Goal: Transaction & Acquisition: Subscribe to service/newsletter

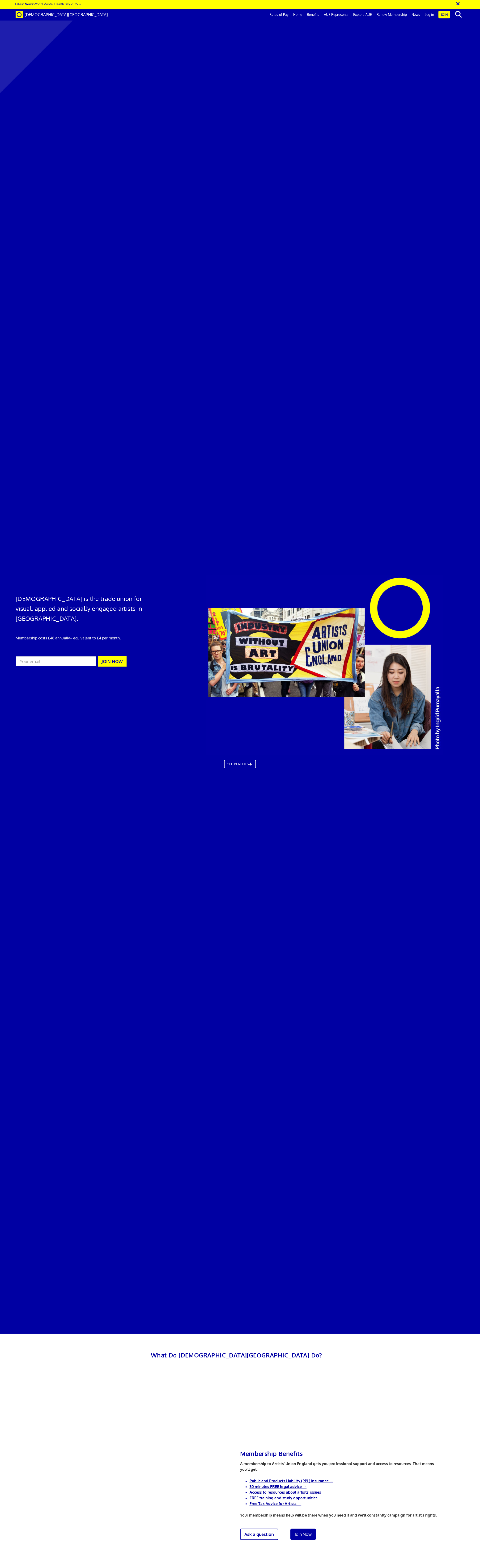
scroll to position [0, 8]
click at [311, 16] on link "Benefits" at bounding box center [313, 14] width 17 height 12
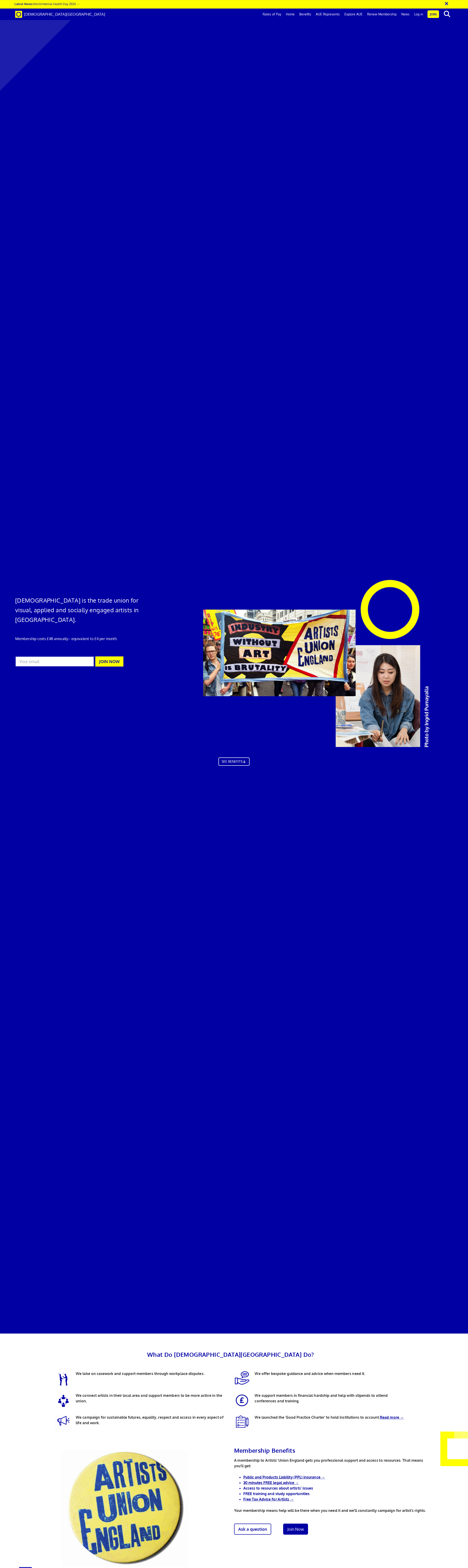
scroll to position [317, 0]
click at [298, 1523] on link "Join Now" at bounding box center [295, 1530] width 27 height 12
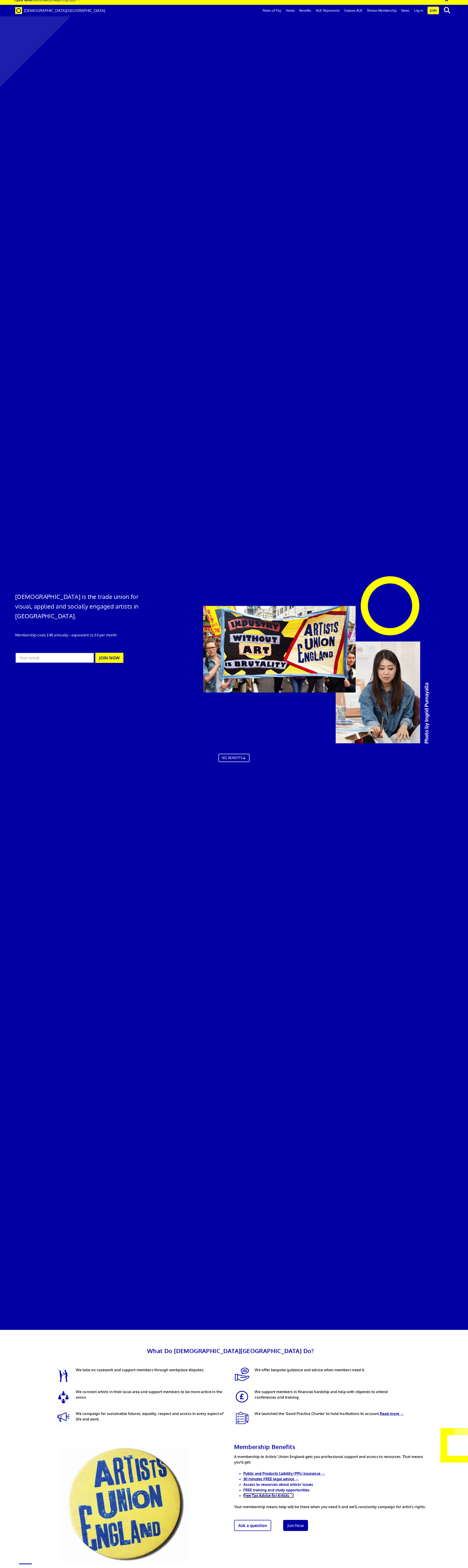
click at [272, 1497] on link "Free Tax Advice for Artists →" at bounding box center [268, 1500] width 51 height 5
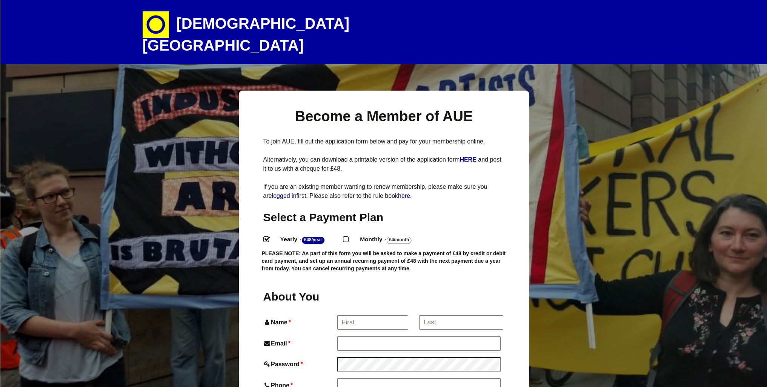
select select
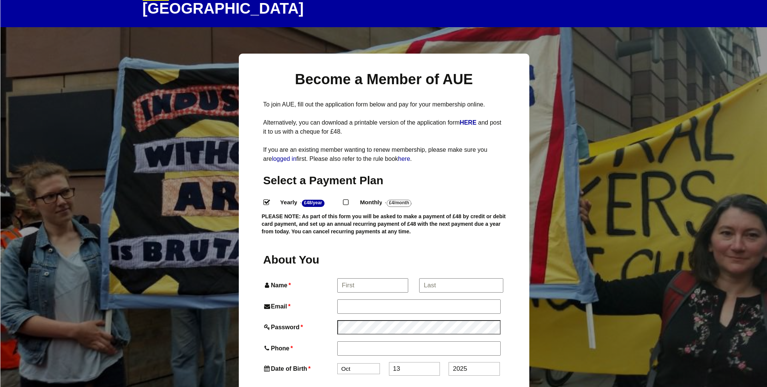
scroll to position [30, 0]
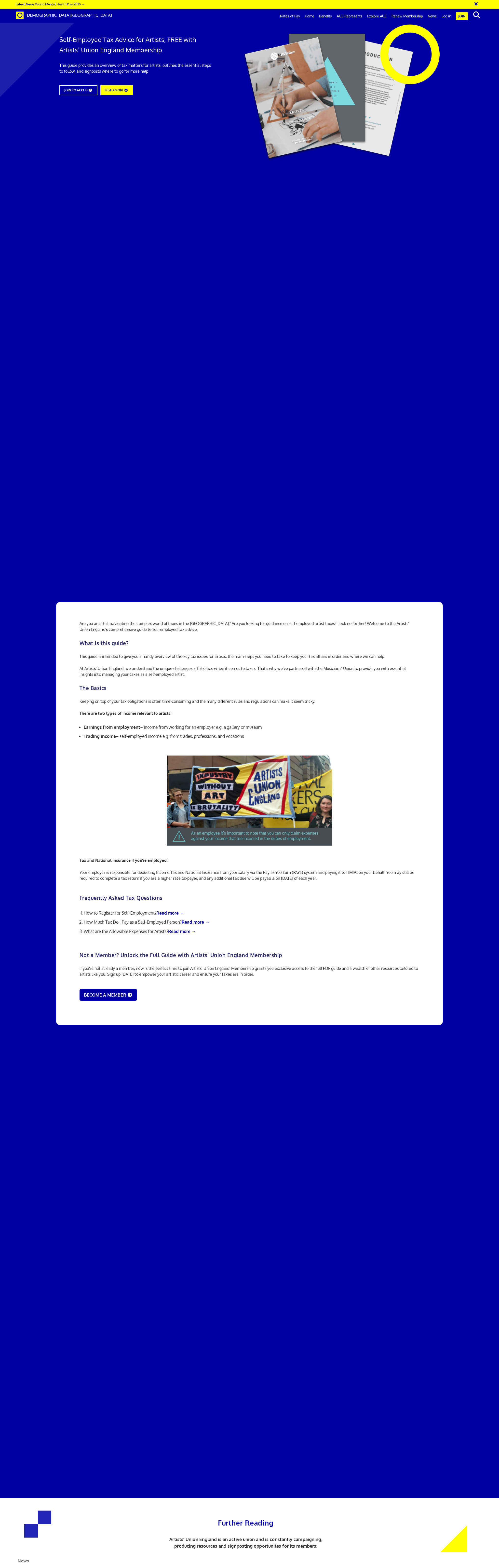
scroll to position [165, 0]
click at [327, 15] on link "Benefits" at bounding box center [325, 16] width 18 height 12
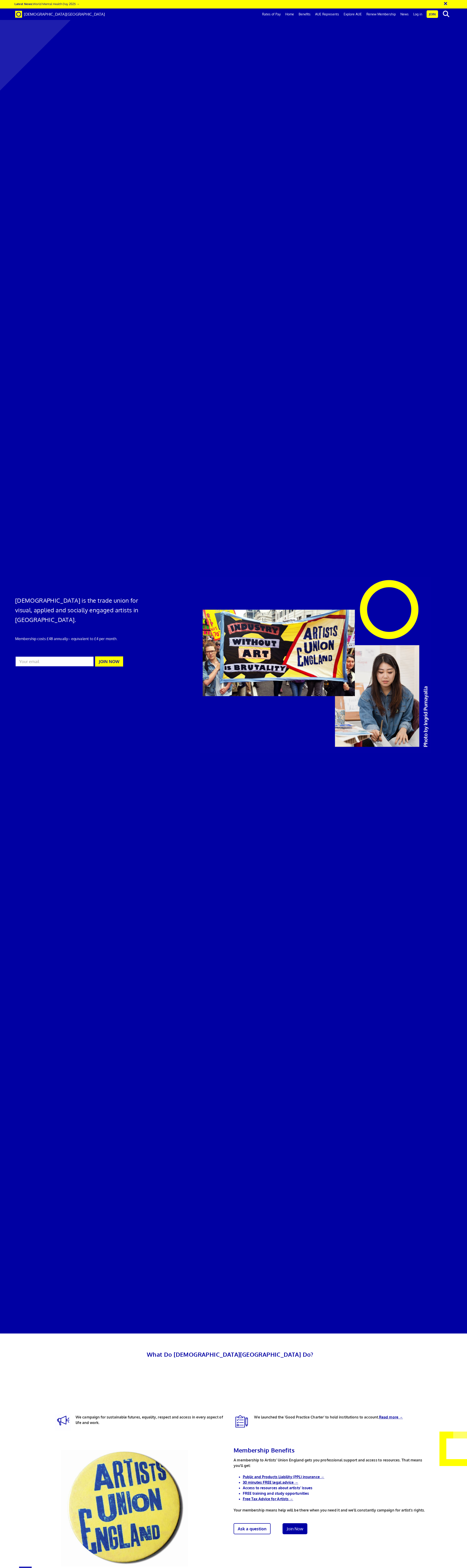
scroll to position [0, 8]
click at [258, 1502] on link "Ask a question" at bounding box center [251, 1529] width 41 height 12
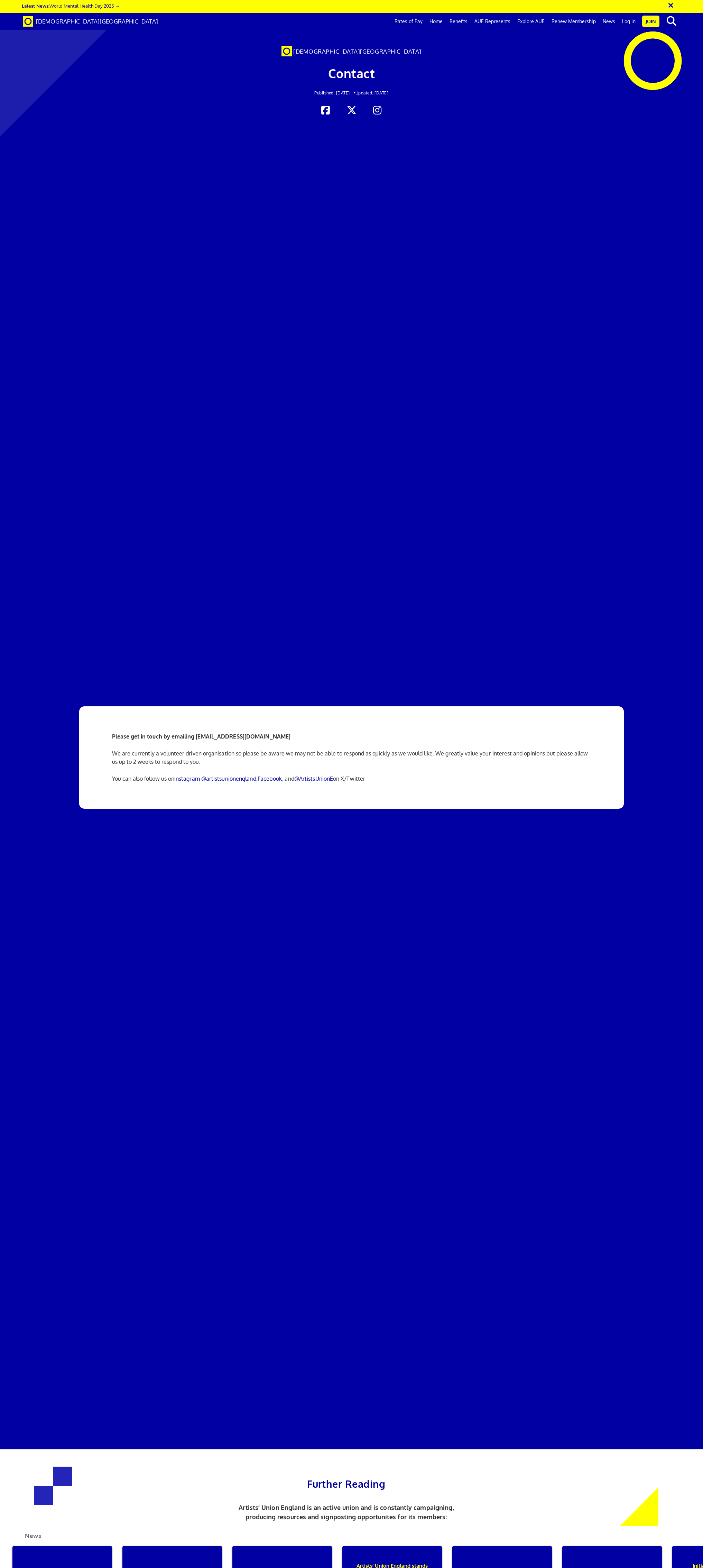
scroll to position [182, 0]
